Goal: Transaction & Acquisition: Purchase product/service

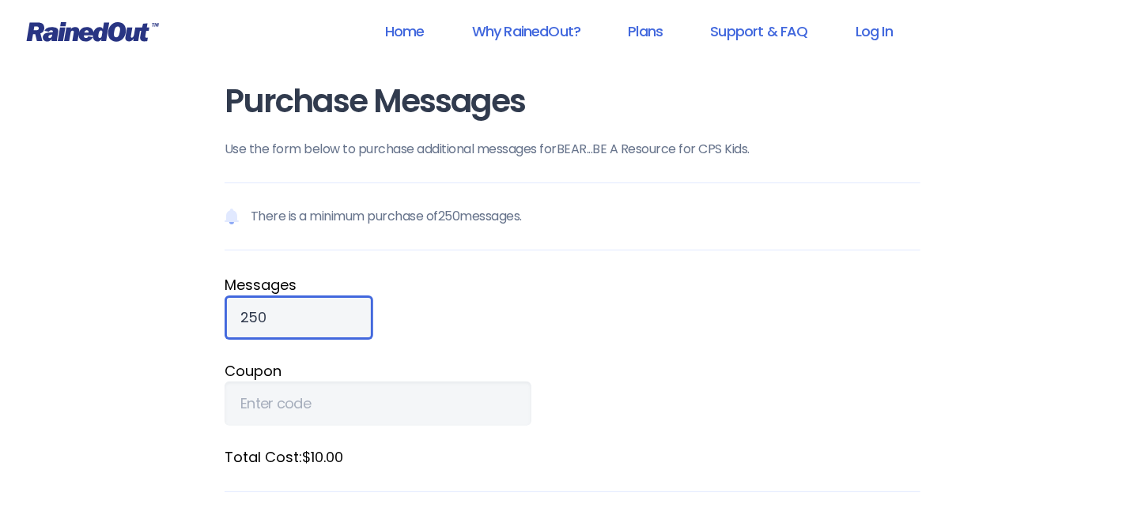
drag, startPoint x: 294, startPoint y: 319, endPoint x: 232, endPoint y: 300, distance: 65.3
click at [232, 300] on input "250" at bounding box center [299, 318] width 149 height 44
type input "2000"
click at [381, 379] on label "Coupon" at bounding box center [573, 371] width 696 height 21
click at [381, 382] on input "Coupon" at bounding box center [378, 404] width 307 height 44
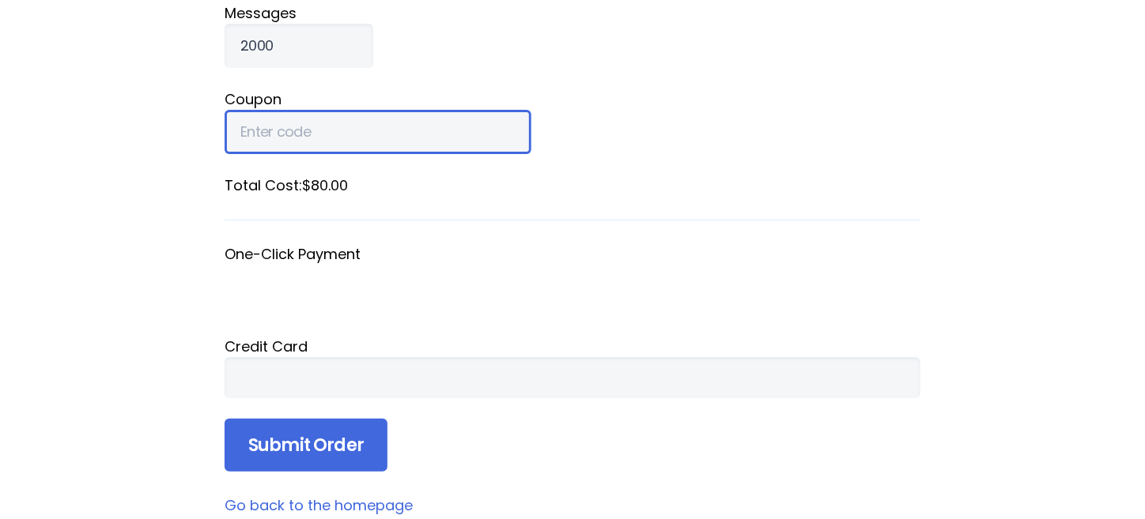
scroll to position [316, 0]
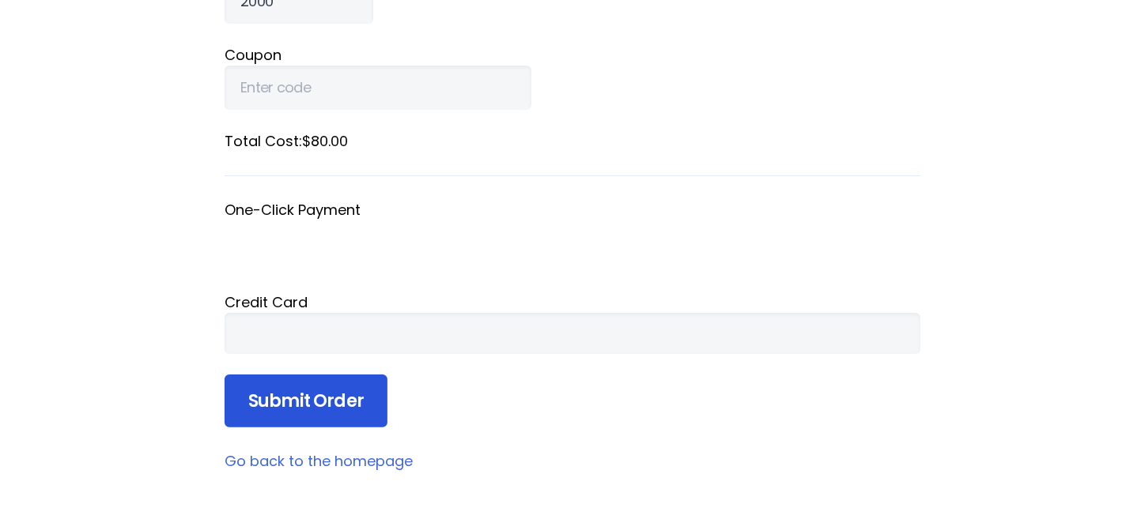
click at [304, 402] on input "Submit Order" at bounding box center [306, 402] width 163 height 54
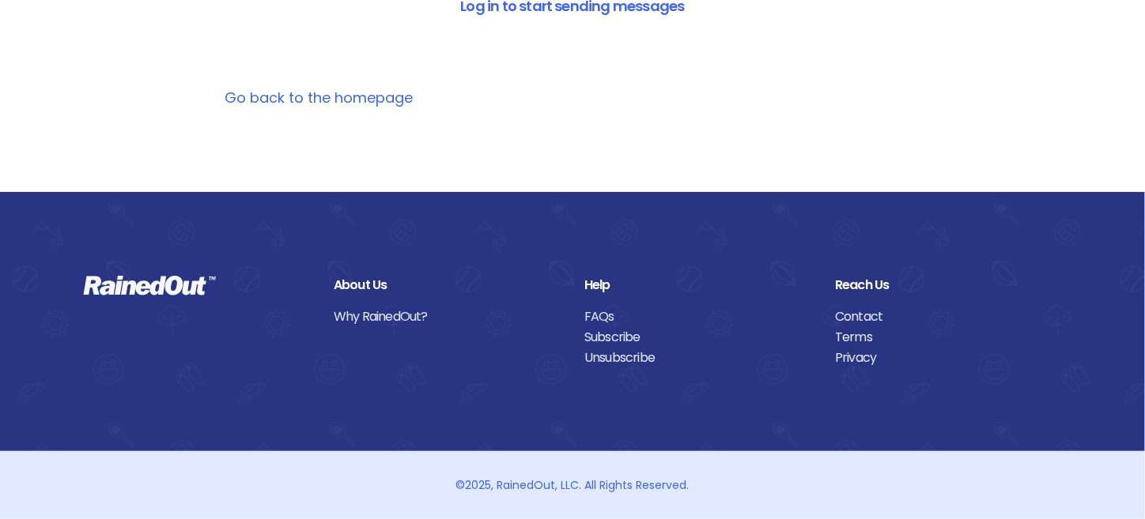
scroll to position [0, 0]
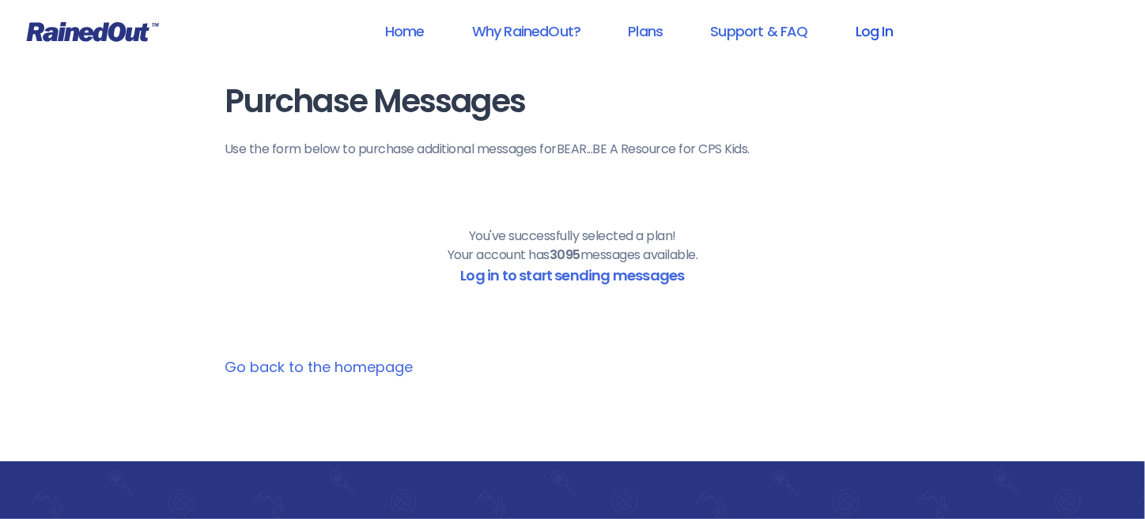
click at [877, 38] on link "Log In" at bounding box center [874, 31] width 78 height 36
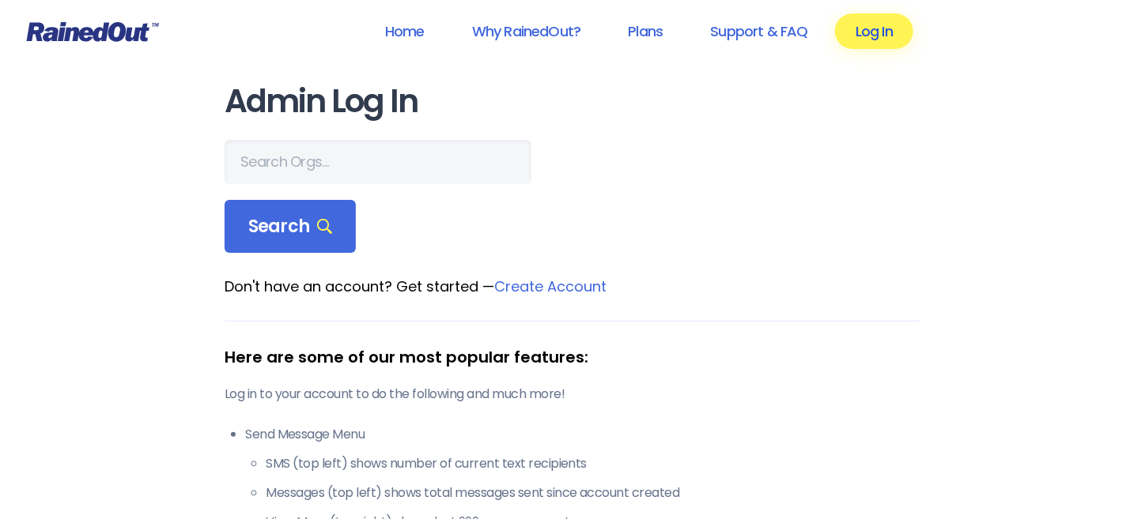
click at [886, 29] on link "Log In" at bounding box center [874, 31] width 78 height 36
